Goal: Download file/media

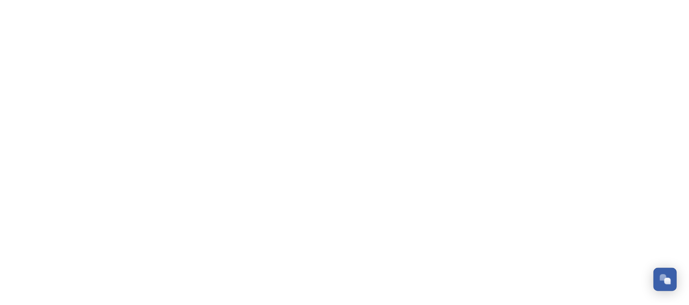
scroll to position [811, 0]
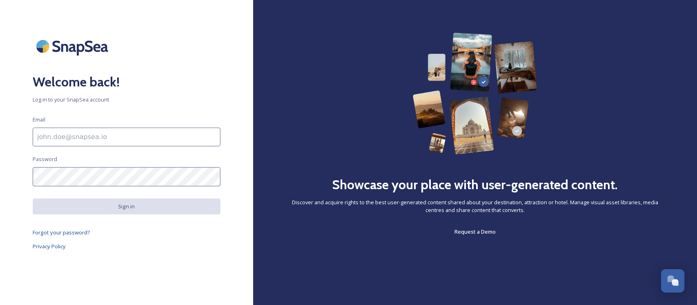
click at [103, 141] on input at bounding box center [127, 137] width 188 height 19
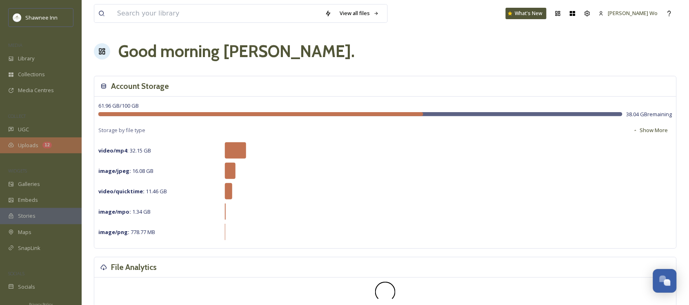
click at [36, 148] on span "Uploads" at bounding box center [28, 146] width 20 height 8
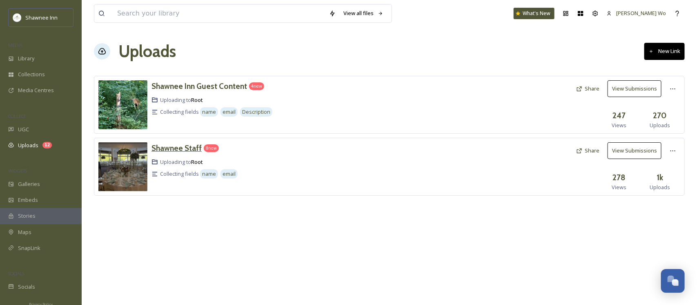
click at [180, 149] on h3 "Shawnee Staff" at bounding box center [176, 148] width 50 height 10
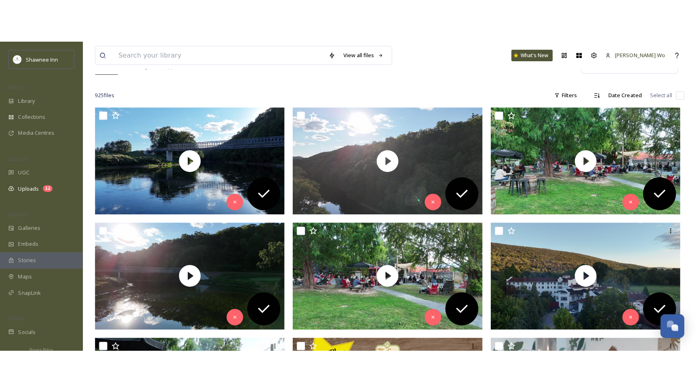
scroll to position [102, 0]
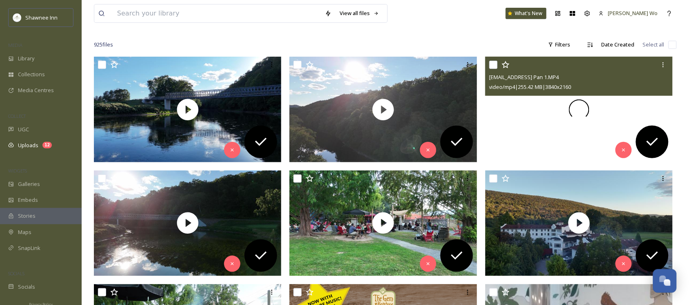
click at [577, 112] on span at bounding box center [579, 110] width 20 height 20
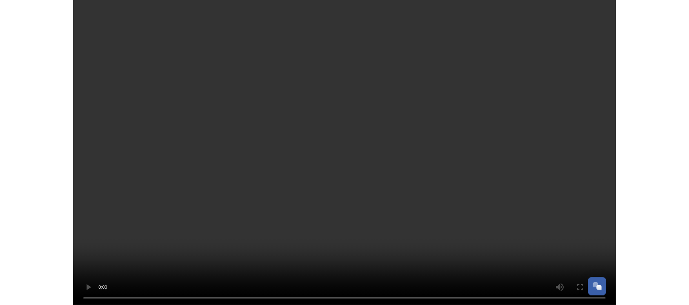
scroll to position [811, 0]
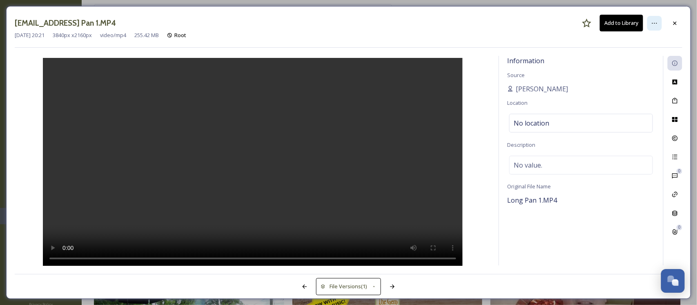
click at [657, 24] on icon at bounding box center [654, 23] width 7 height 7
click at [679, 21] on div at bounding box center [675, 23] width 15 height 15
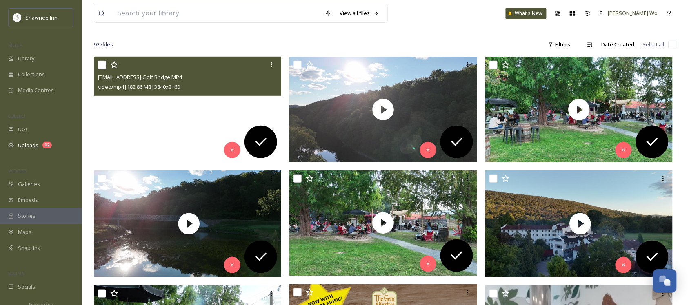
click at [185, 112] on video "ext_1756599689.67327_archibaldmackenzie16@gmail.com-Sunlit Golf Bridge.MP4" at bounding box center [188, 110] width 188 height 106
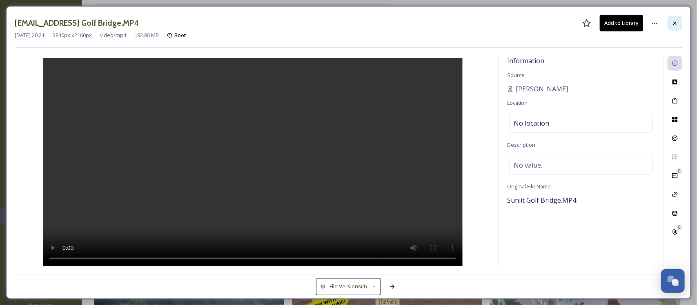
click at [677, 22] on icon at bounding box center [675, 23] width 7 height 7
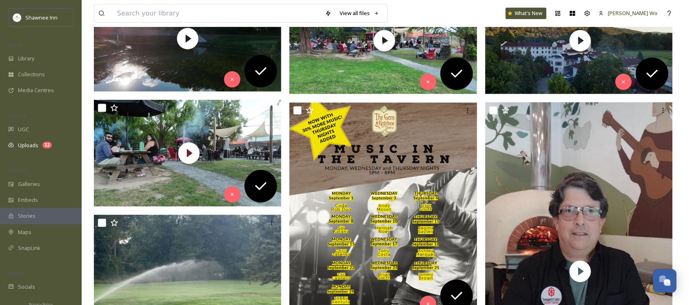
scroll to position [306, 0]
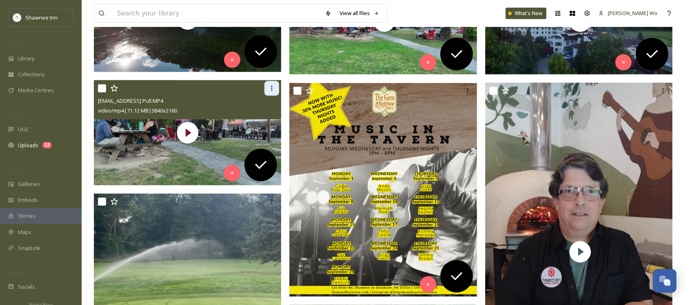
click at [272, 88] on icon at bounding box center [272, 88] width 7 height 7
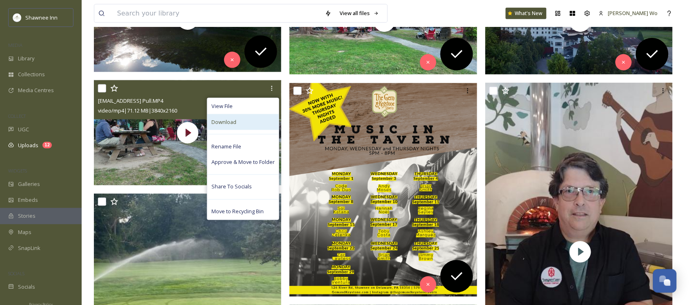
click at [246, 122] on div "Download" at bounding box center [242, 122] width 71 height 16
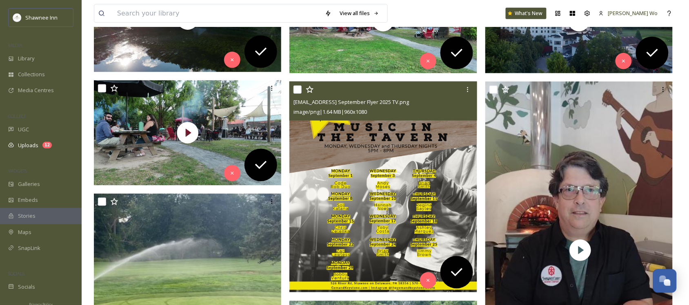
scroll to position [51, 0]
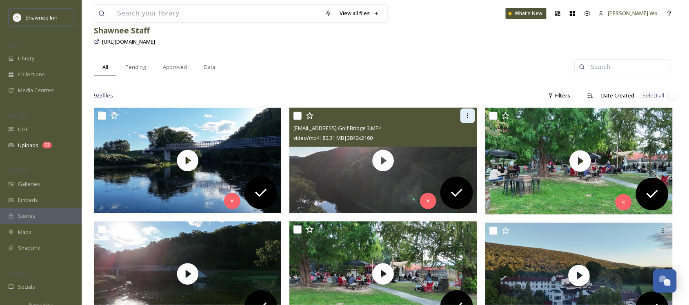
click at [469, 113] on icon at bounding box center [468, 116] width 7 height 7
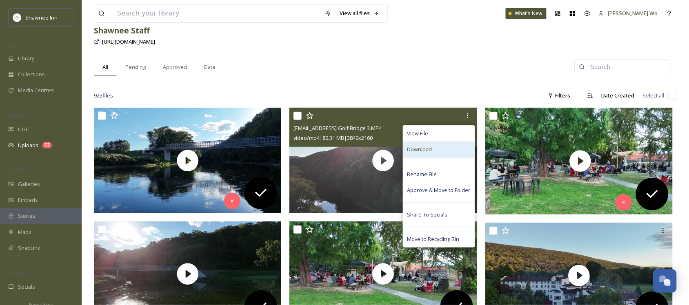
click at [431, 148] on span "Download" at bounding box center [419, 150] width 25 height 8
